Goal: Transaction & Acquisition: Register for event/course

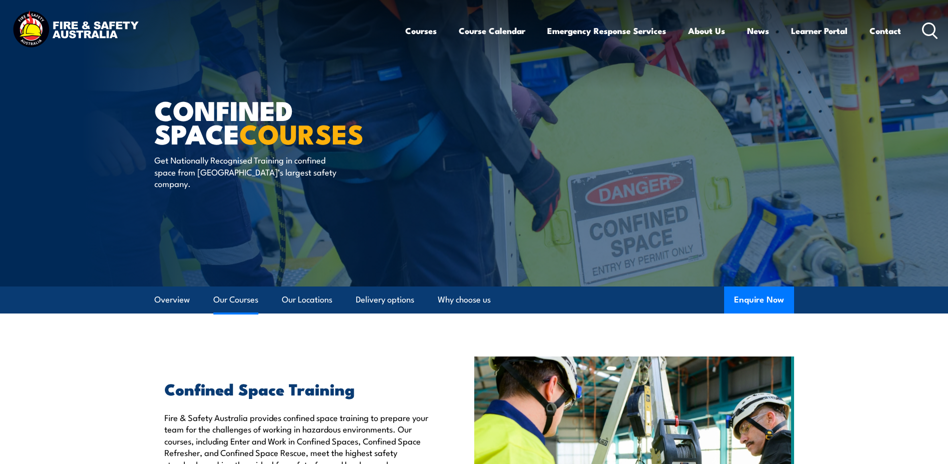
click at [227, 296] on link "Our Courses" at bounding box center [235, 299] width 45 height 26
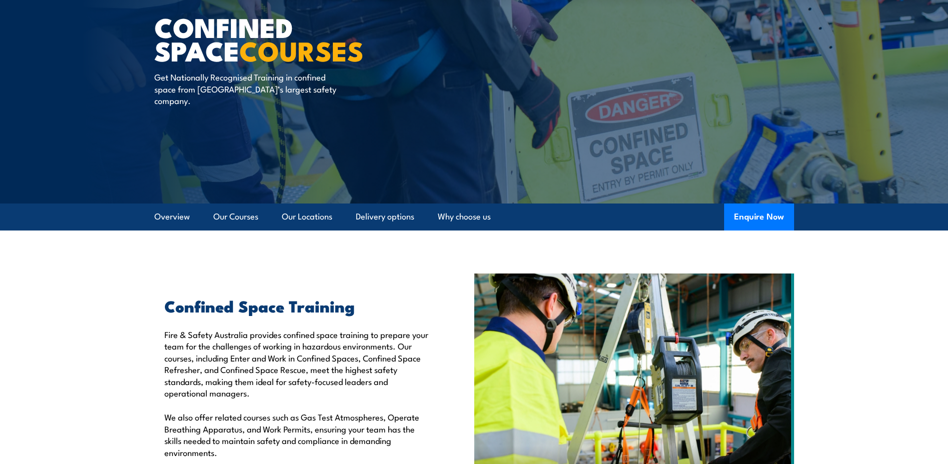
scroll to position [8, 0]
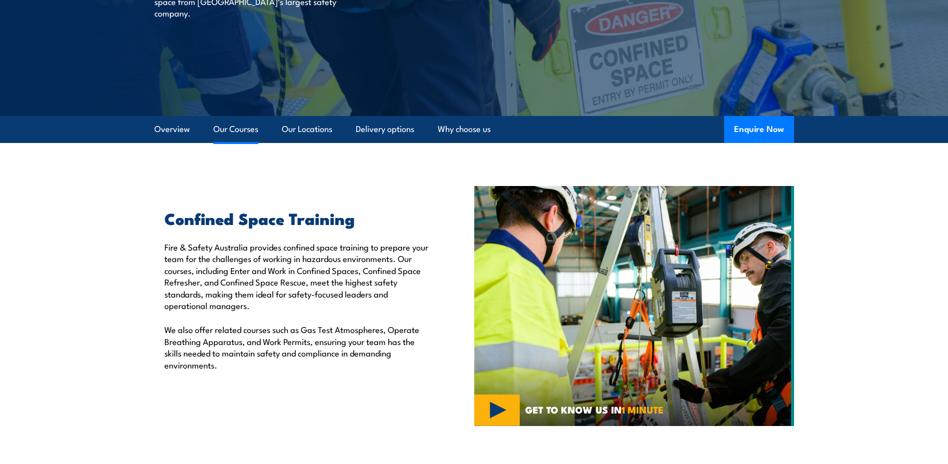
click at [223, 126] on link "Our Courses" at bounding box center [235, 129] width 45 height 26
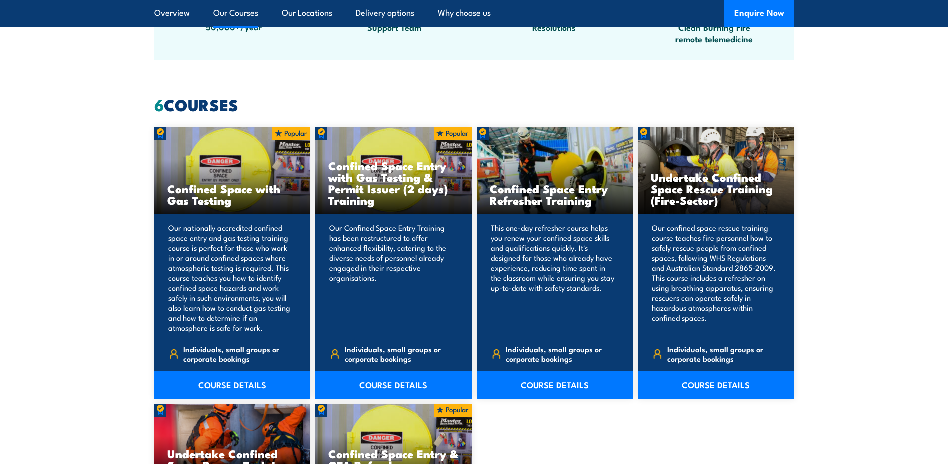
scroll to position [758, 0]
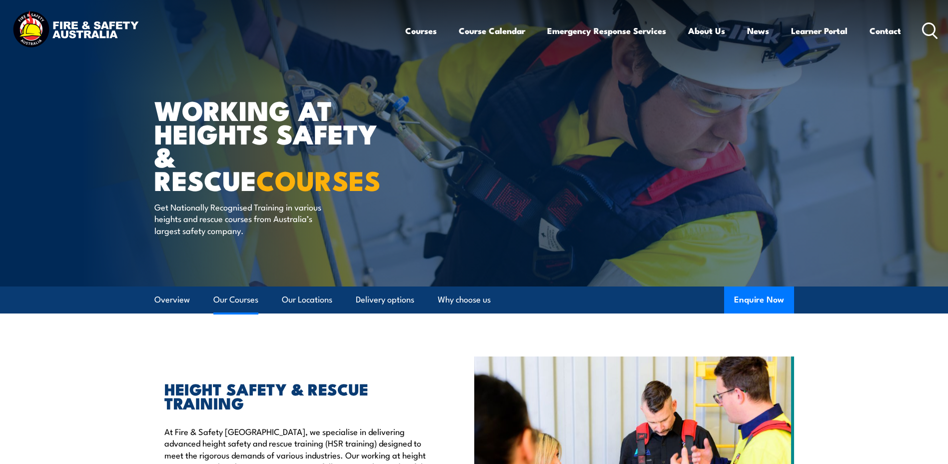
click at [229, 303] on link "Our Courses" at bounding box center [235, 299] width 45 height 26
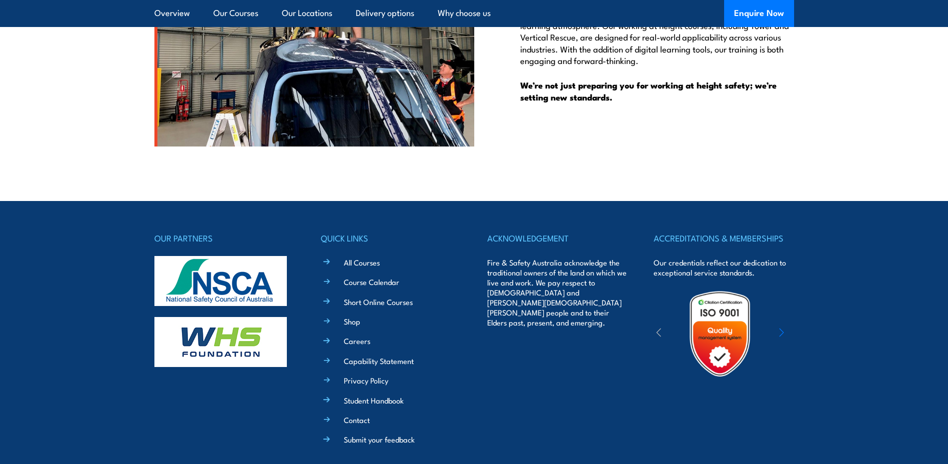
scroll to position [2799, 0]
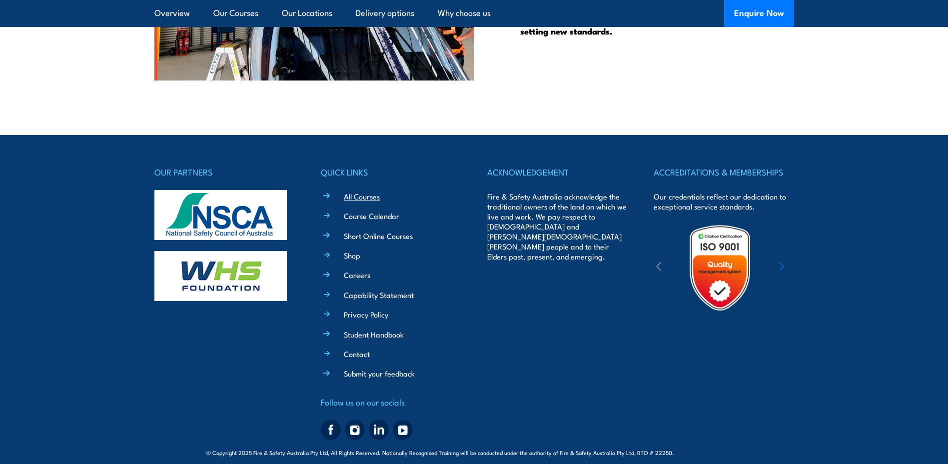
click at [362, 191] on link "All Courses" at bounding box center [362, 196] width 36 height 10
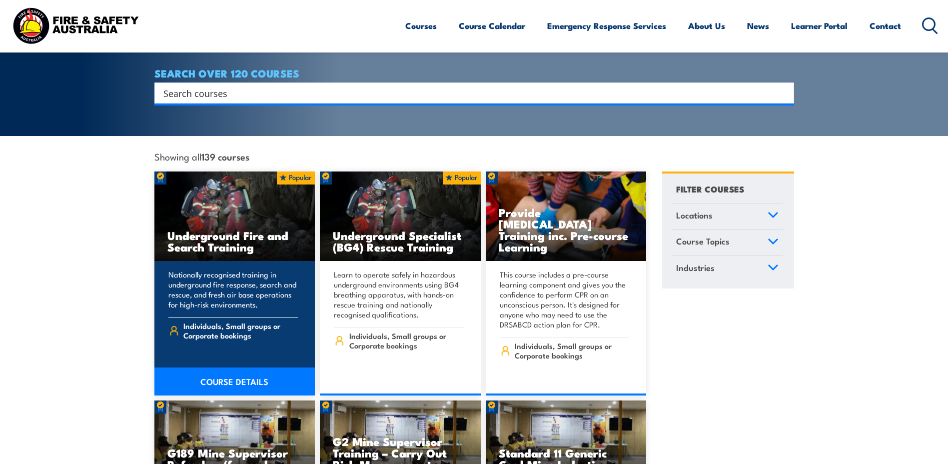
scroll to position [200, 0]
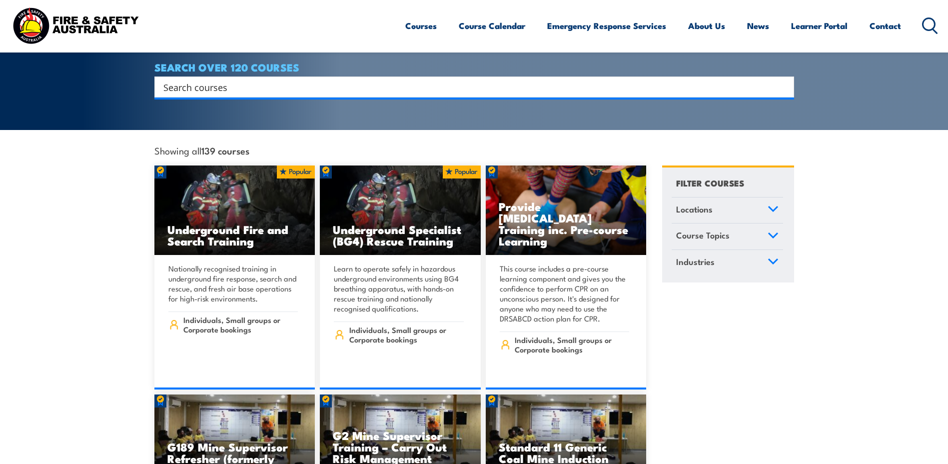
click at [765, 225] on link "Course Topics" at bounding box center [727, 236] width 111 height 26
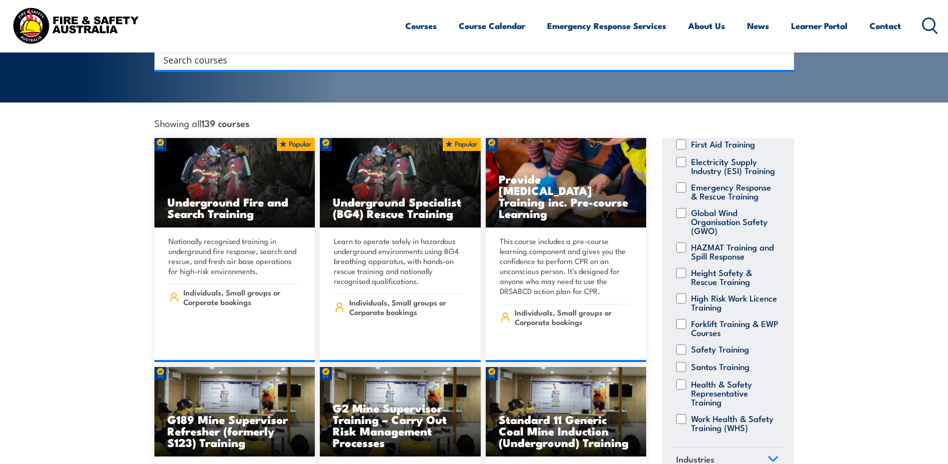
scroll to position [250, 0]
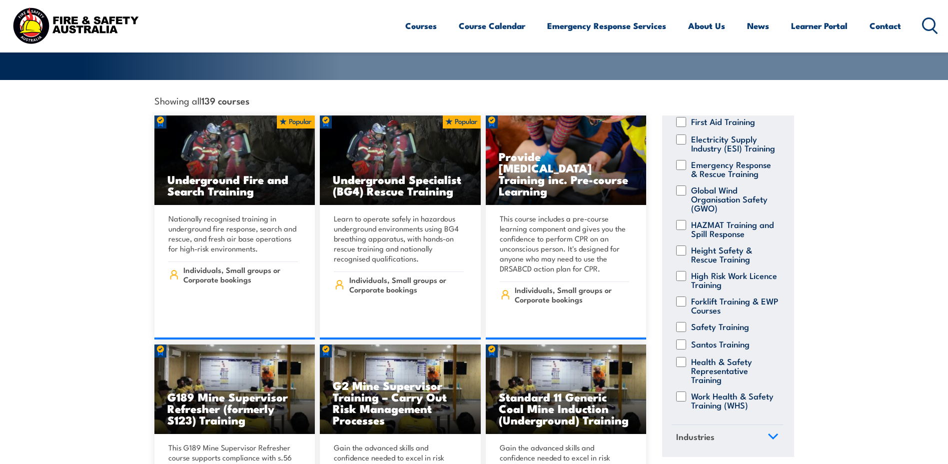
click at [722, 391] on label "Work Health & Safety Training (WHS)" at bounding box center [734, 400] width 87 height 18
click at [686, 391] on input "Work Health & Safety Training (WHS)" at bounding box center [681, 396] width 10 height 10
checkbox input "true"
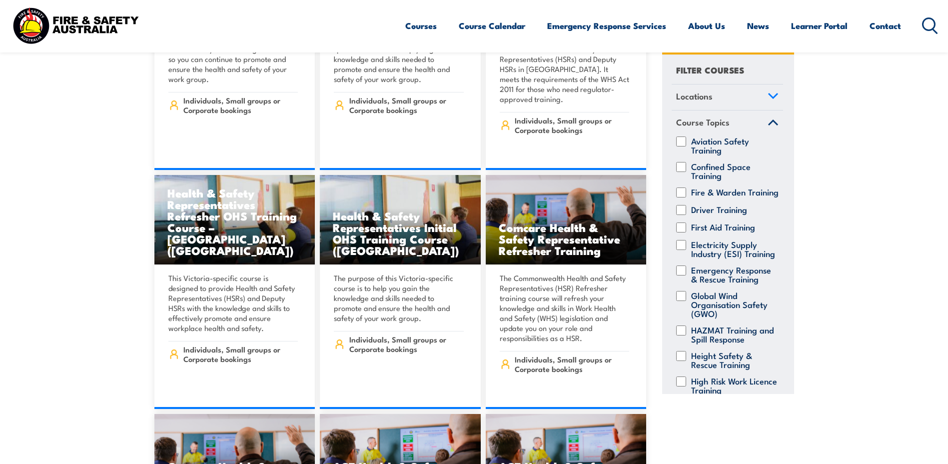
scroll to position [1199, 0]
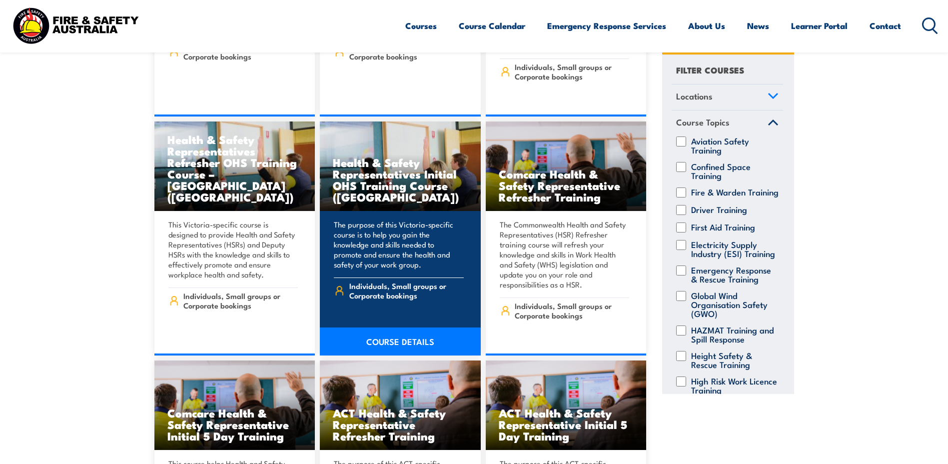
click at [393, 327] on link "COURSE DETAILS" at bounding box center [400, 341] width 161 height 28
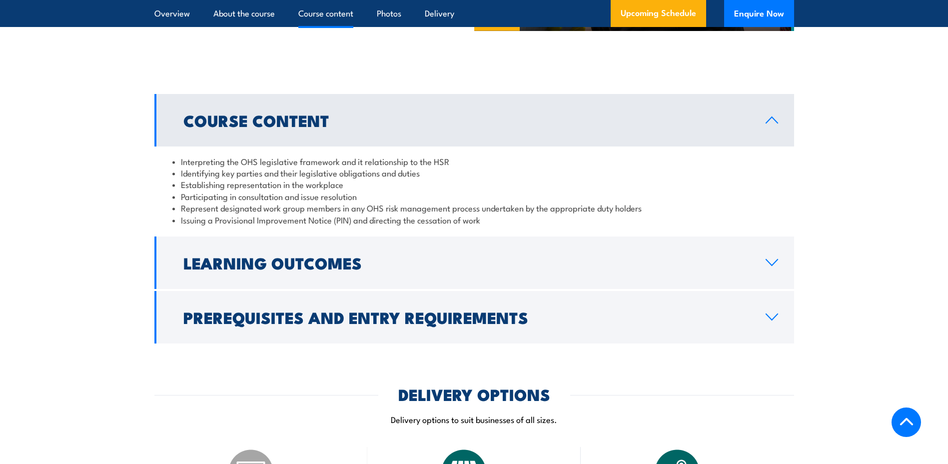
scroll to position [1049, 0]
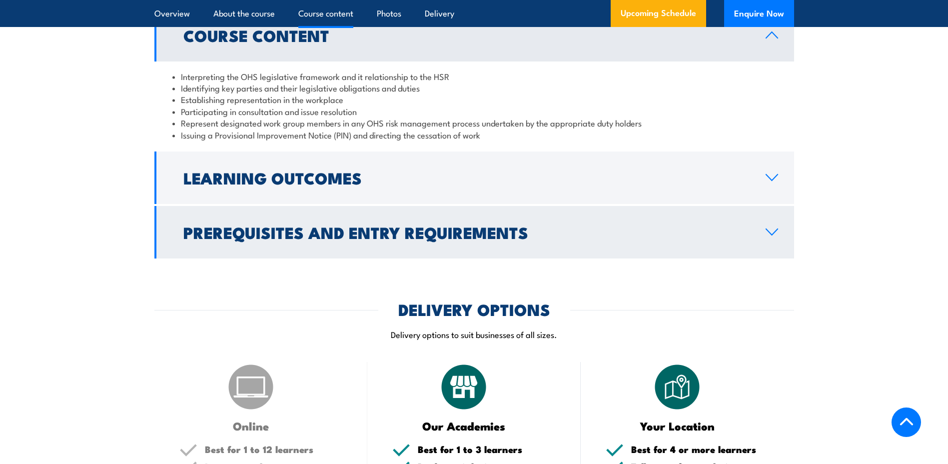
click at [423, 255] on link "Prerequisites and Entry Requirements" at bounding box center [474, 232] width 640 height 52
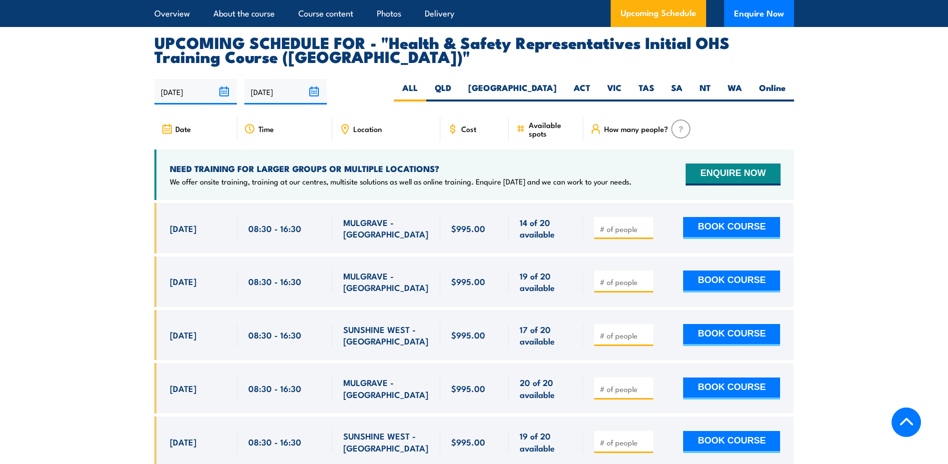
scroll to position [1749, 0]
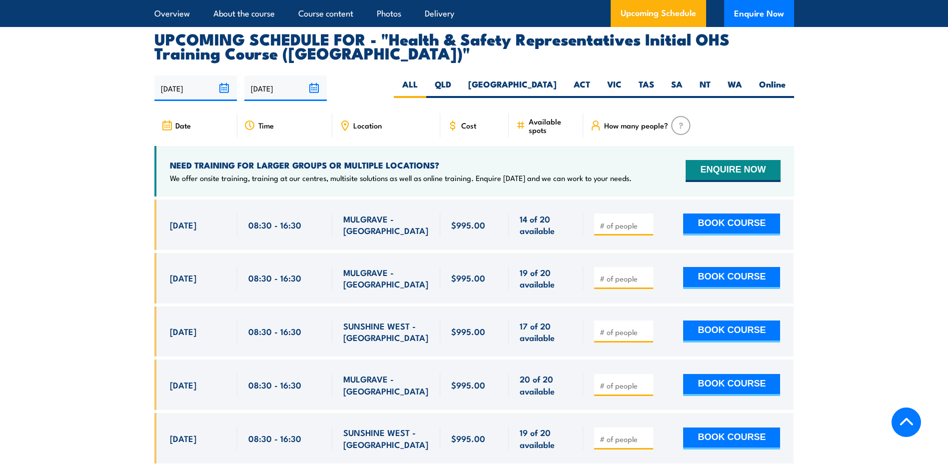
click at [377, 121] on span "Location" at bounding box center [367, 125] width 28 height 8
click at [613, 78] on label "VIC" at bounding box center [614, 87] width 31 height 19
click at [622, 78] on input "VIC" at bounding box center [625, 81] width 6 height 6
radio input "true"
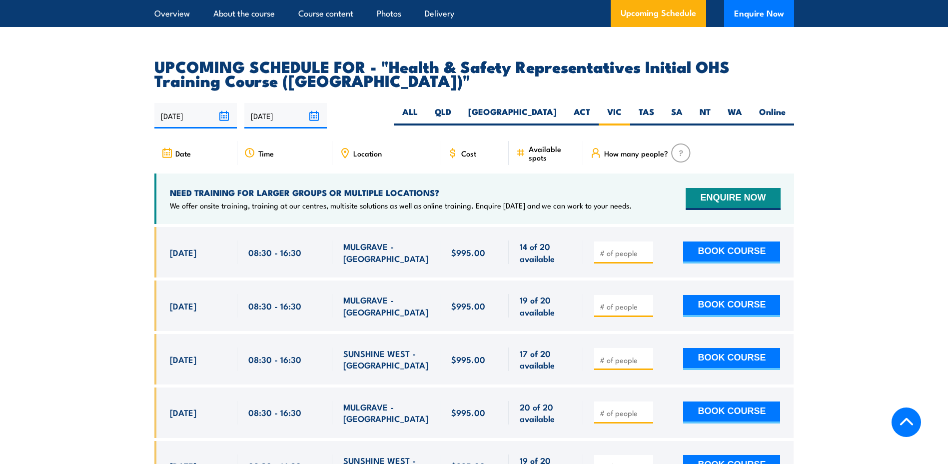
scroll to position [1836, 0]
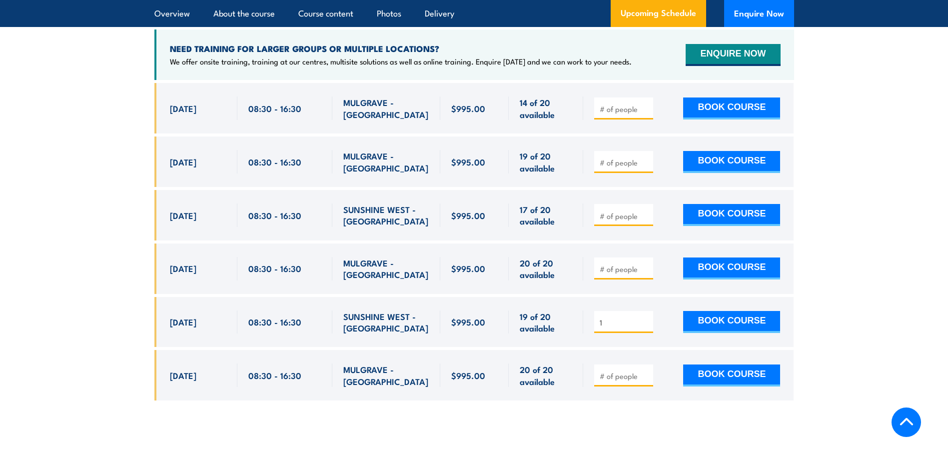
click at [647, 317] on input "1" at bounding box center [625, 322] width 50 height 10
type input "2"
click at [643, 317] on input "2" at bounding box center [625, 322] width 50 height 10
click at [708, 311] on button "BOOK COURSE" at bounding box center [731, 322] width 97 height 22
